Goal: Communication & Community: Ask a question

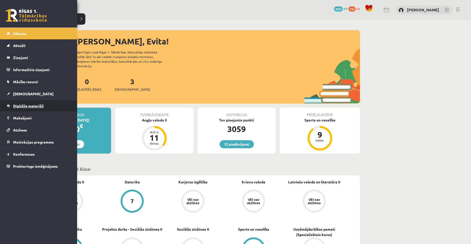
click at [26, 105] on span "Digitālie materiāli" at bounding box center [28, 106] width 31 height 5
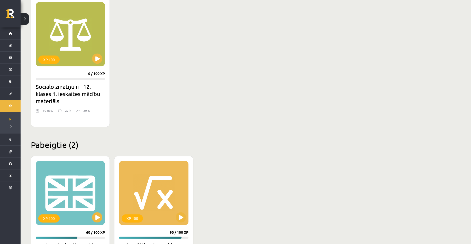
scroll to position [563, 0]
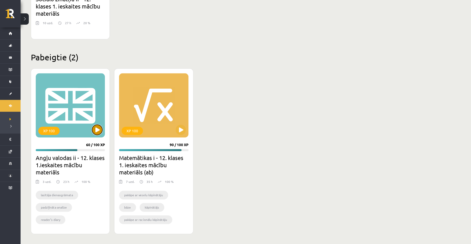
click at [97, 130] on button at bounding box center [97, 130] width 10 height 10
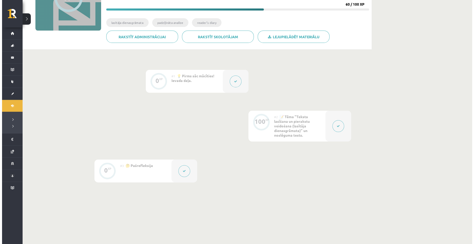
scroll to position [103, 0]
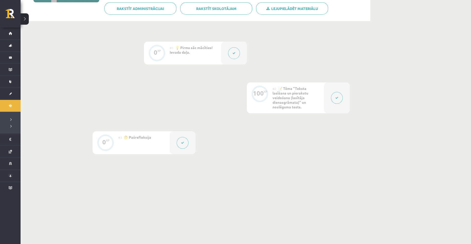
click at [225, 58] on div at bounding box center [234, 53] width 26 height 23
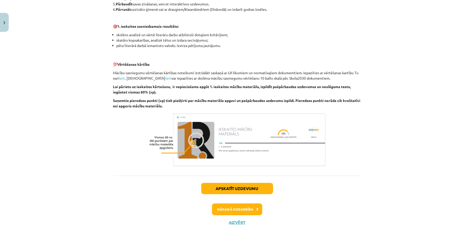
scroll to position [308, 0]
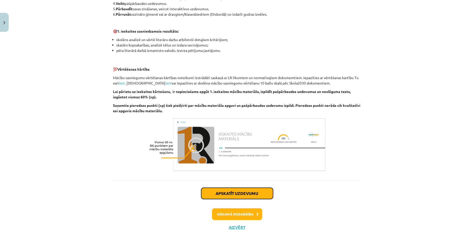
click at [243, 190] on button "Apskatīt uzdevumu" at bounding box center [237, 193] width 72 height 11
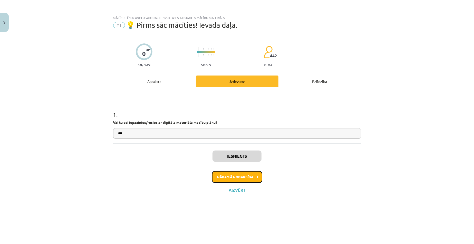
click at [238, 179] on button "Nākamā nodarbība" at bounding box center [237, 177] width 50 height 12
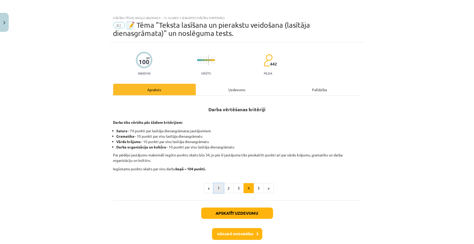
click at [218, 189] on button "1" at bounding box center [219, 188] width 10 height 10
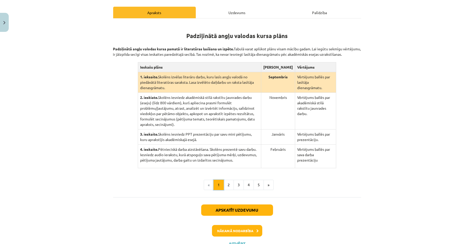
scroll to position [92, 0]
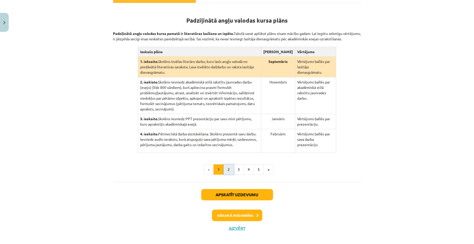
click at [225, 166] on button "2" at bounding box center [229, 169] width 10 height 10
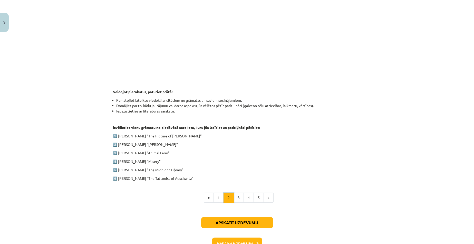
scroll to position [215, 0]
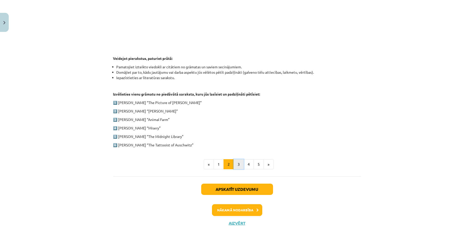
click at [238, 162] on button "3" at bounding box center [239, 164] width 10 height 10
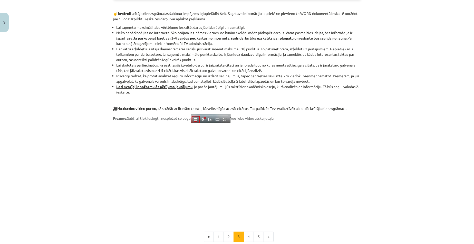
scroll to position [308, 0]
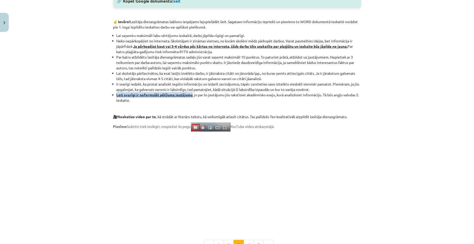
drag, startPoint x: 115, startPoint y: 95, endPoint x: 191, endPoint y: 96, distance: 76.0
click at [191, 96] on strong "Ļoti svarīgi ir noformulēt pētījuma jautājumu" at bounding box center [155, 94] width 76 height 5
copy strong "Ļoti svarīgi ir noformulēt pētījuma jautājumu"
click at [224, 100] on li "Ļoti svarīgi ir noformulēt pētījuma jautājumu , jo par šo jautājumu jūs rakstīs…" at bounding box center [239, 97] width 245 height 11
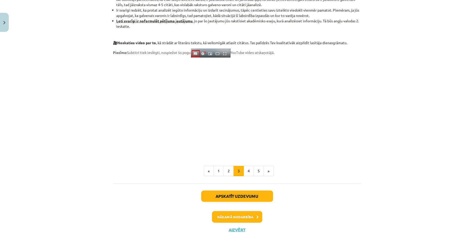
scroll to position [390, 0]
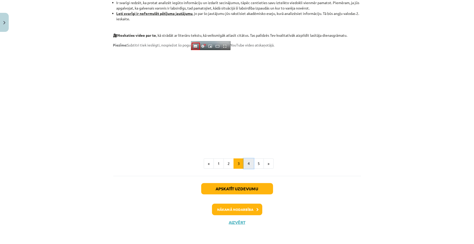
click at [249, 162] on button "4" at bounding box center [249, 164] width 10 height 10
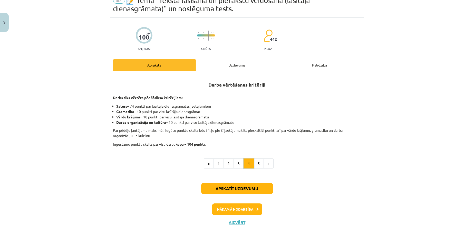
scroll to position [24, 0]
click at [255, 163] on button "5" at bounding box center [259, 164] width 10 height 10
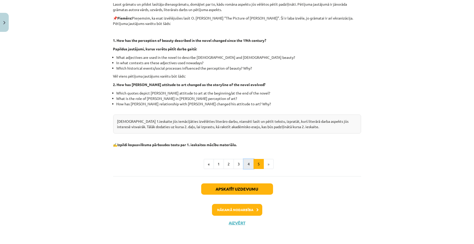
click at [248, 167] on button "4" at bounding box center [249, 164] width 10 height 10
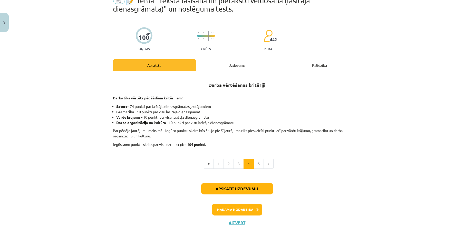
click at [208, 129] on p "Par pēdējo jautājumu maksimāli iegūto punktu skaits būs 34, jo pie šī jautājuma…" at bounding box center [237, 133] width 248 height 11
click at [234, 223] on button "Aizvērt" at bounding box center [238, 222] width 20 height 5
click at [11, 37] on div "Mācību tēma: Angļu valodas ii - 12. klases 1.ieskaites mācību materiāls #2 📝 Tē…" at bounding box center [237, 122] width 474 height 244
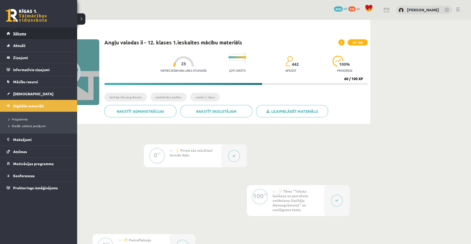
click at [11, 34] on link "Sākums" at bounding box center [39, 33] width 64 height 12
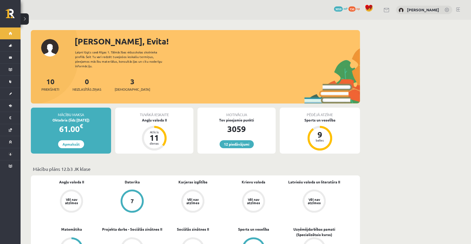
click at [389, 11] on link at bounding box center [386, 10] width 6 height 4
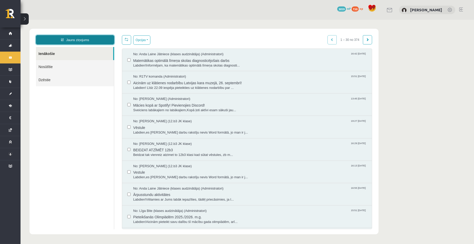
click at [69, 35] on link "Jauns ziņojums" at bounding box center [75, 39] width 78 height 9
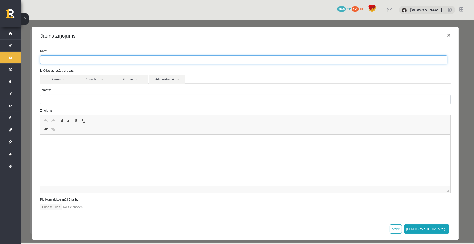
click at [71, 64] on ul at bounding box center [243, 60] width 407 height 8
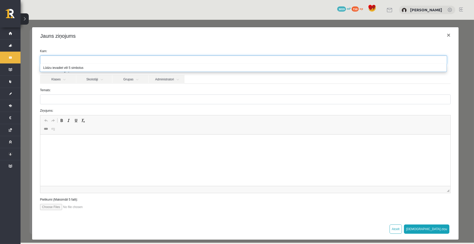
click at [233, 86] on form "Kam: Izvēlies adresātu grupas: Klases Skolotāji Grupas Administratori 12.b3 JK …" at bounding box center [245, 129] width 419 height 161
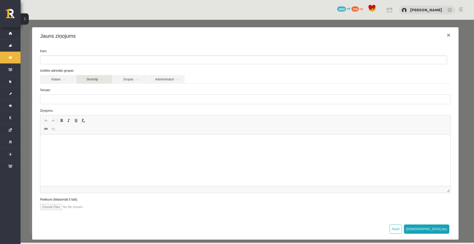
click at [101, 80] on link "Skolotāji" at bounding box center [94, 79] width 36 height 9
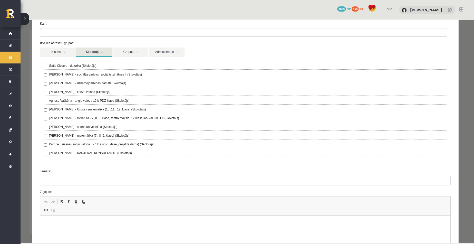
scroll to position [26, 0]
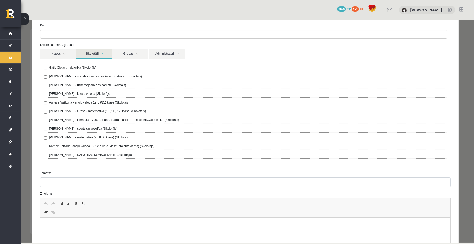
click at [106, 104] on label "Agnese Vaškūna - angļu valoda 12.b PDZ klase (Skolotājs)" at bounding box center [89, 102] width 81 height 5
click at [109, 167] on form "**********" at bounding box center [245, 158] width 419 height 270
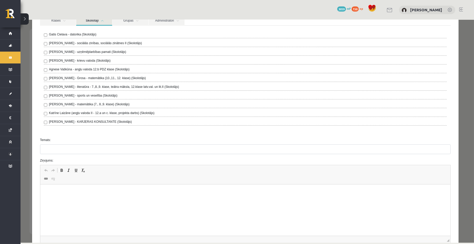
scroll to position [77, 0]
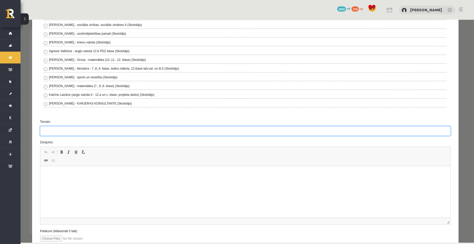
click at [83, 135] on input "Temats:" at bounding box center [245, 131] width 411 height 10
type input "**********"
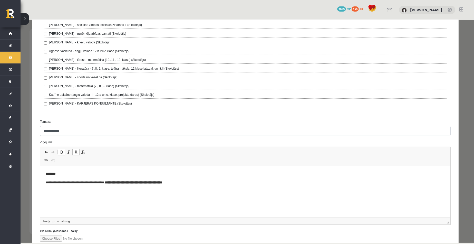
click at [116, 181] on p "**********" at bounding box center [243, 182] width 397 height 5
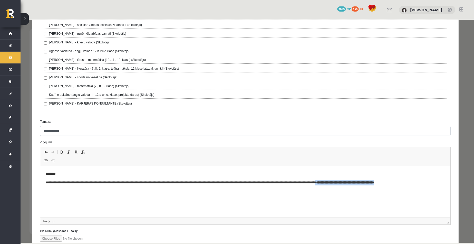
drag, startPoint x: 440, startPoint y: 183, endPoint x: 363, endPoint y: 182, distance: 76.8
click at [363, 182] on p "**********" at bounding box center [243, 182] width 397 height 5
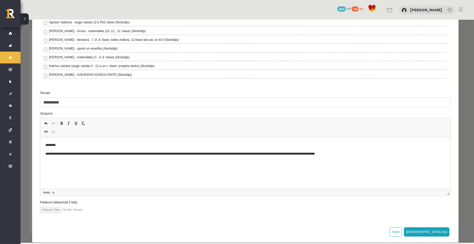
scroll to position [112, 0]
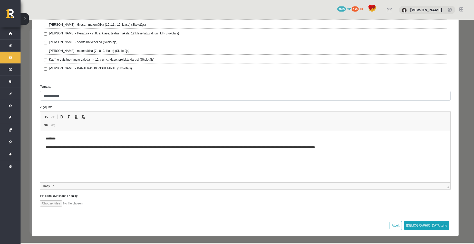
click at [83, 146] on p "**********" at bounding box center [243, 147] width 397 height 5
click at [397, 154] on html "**********" at bounding box center [245, 143] width 411 height 24
click at [344, 155] on p "**********" at bounding box center [243, 155] width 397 height 5
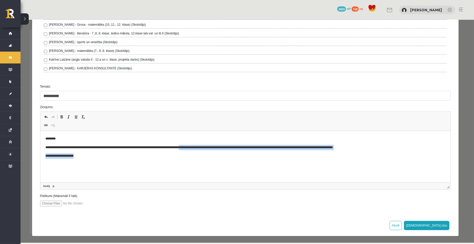
drag, startPoint x: 402, startPoint y: 151, endPoint x: 209, endPoint y: 148, distance: 192.2
click at [209, 148] on body "**********" at bounding box center [245, 147] width 400 height 23
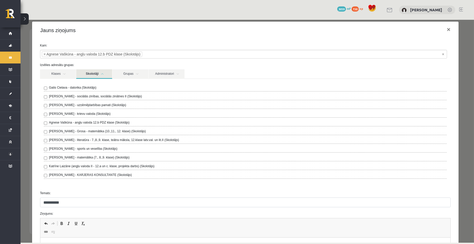
scroll to position [0, 0]
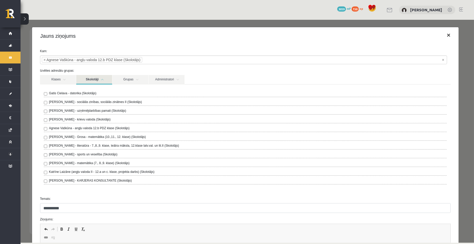
click at [446, 32] on button "×" at bounding box center [449, 35] width 12 height 14
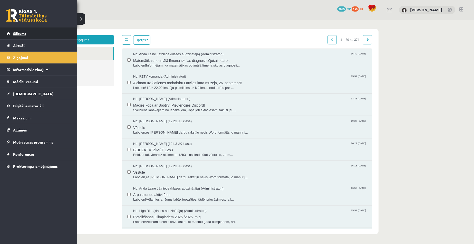
click at [14, 35] on span "Sākums" at bounding box center [19, 33] width 13 height 5
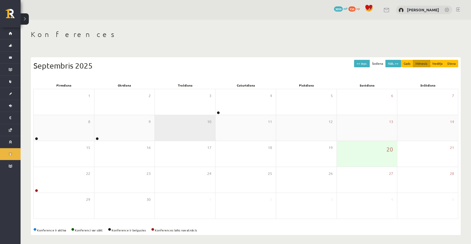
click at [211, 117] on div "10" at bounding box center [185, 128] width 60 height 26
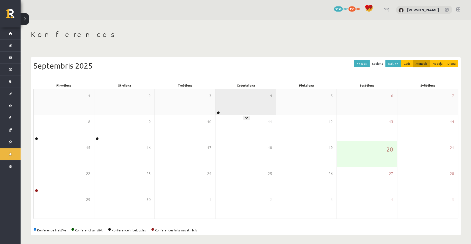
click at [218, 109] on div "4" at bounding box center [245, 102] width 60 height 26
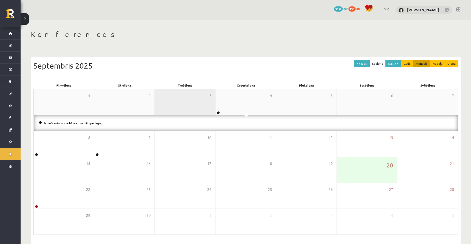
click at [213, 107] on div "3" at bounding box center [185, 102] width 60 height 26
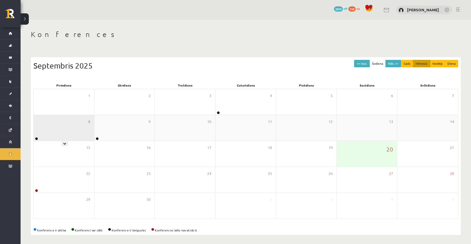
click at [54, 138] on div "8" at bounding box center [64, 128] width 60 height 26
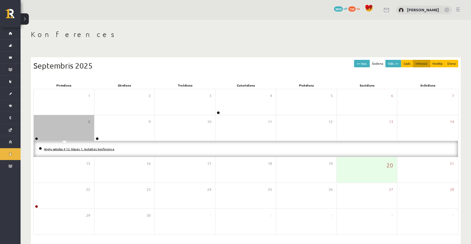
click at [97, 149] on link "Angļu valodas II 12. klases 1. ieskaites konference" at bounding box center [79, 149] width 70 height 4
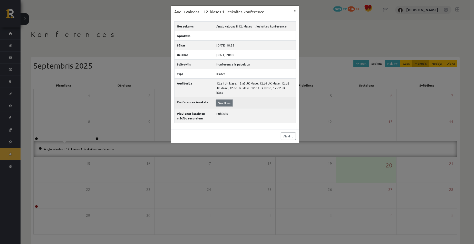
click at [227, 100] on link "Skatīties" at bounding box center [225, 103] width 16 height 7
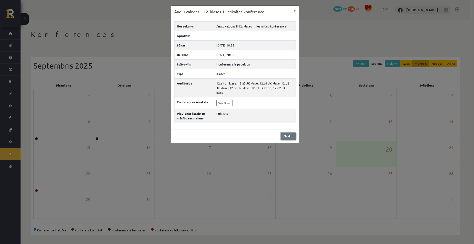
click at [282, 133] on link "Aizvērt" at bounding box center [288, 136] width 15 height 7
